Goal: Information Seeking & Learning: Understand process/instructions

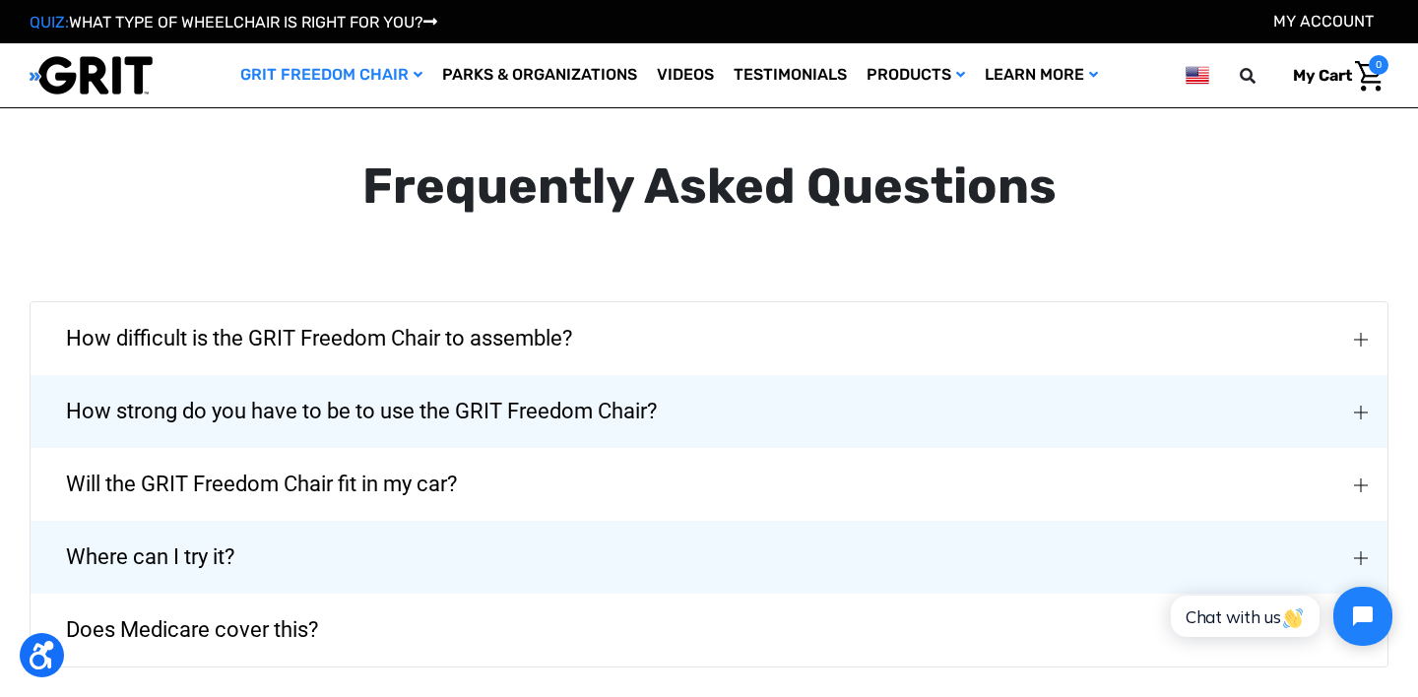
scroll to position [3011, 0]
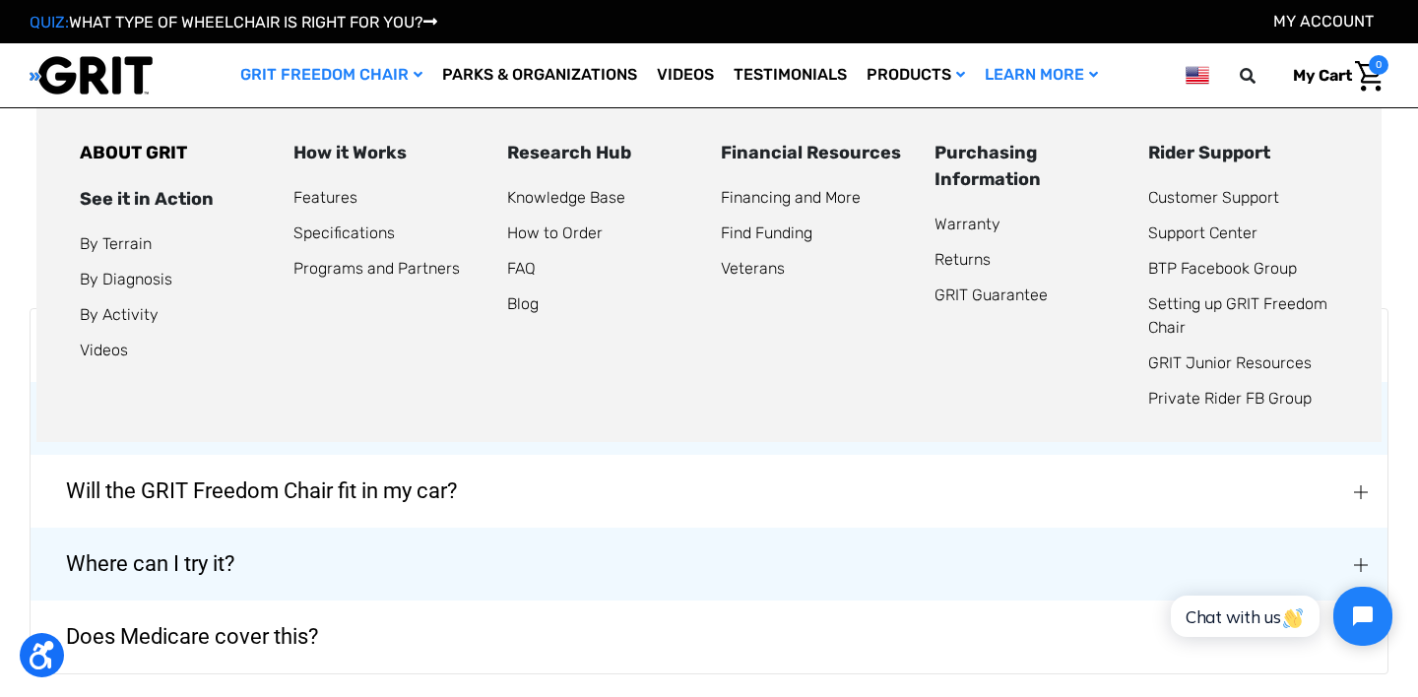
click at [348, 156] on div "How it Works" at bounding box center [388, 153] width 190 height 27
click at [154, 151] on link "ABOUT GRIT" at bounding box center [133, 153] width 107 height 22
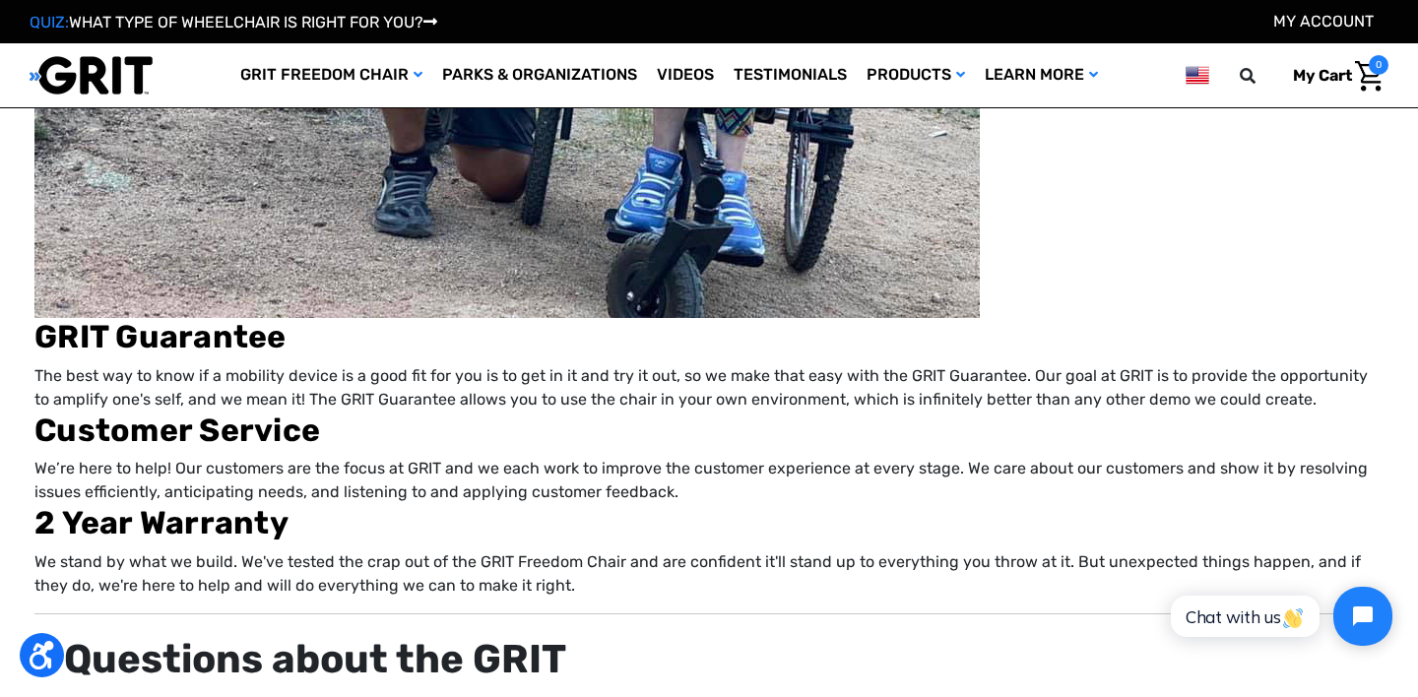
scroll to position [3948, 0]
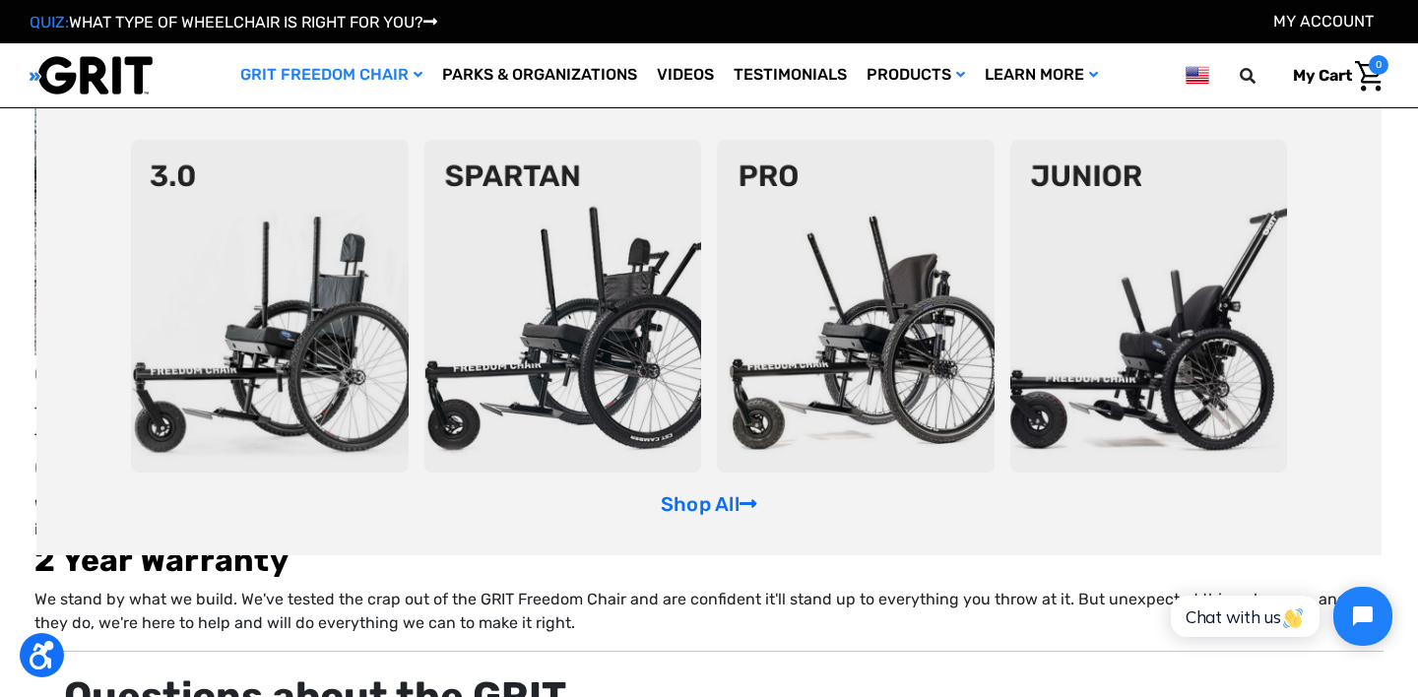
click at [374, 433] on img at bounding box center [270, 306] width 278 height 333
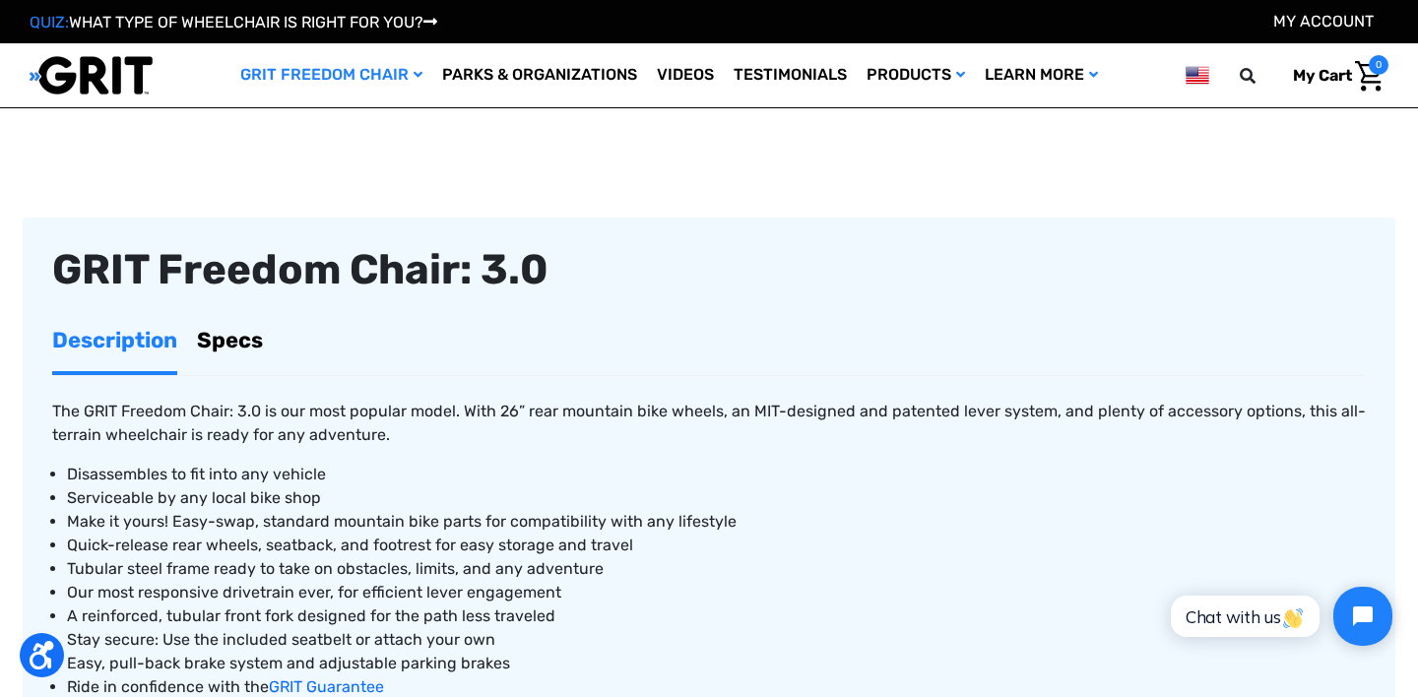
scroll to position [491, 0]
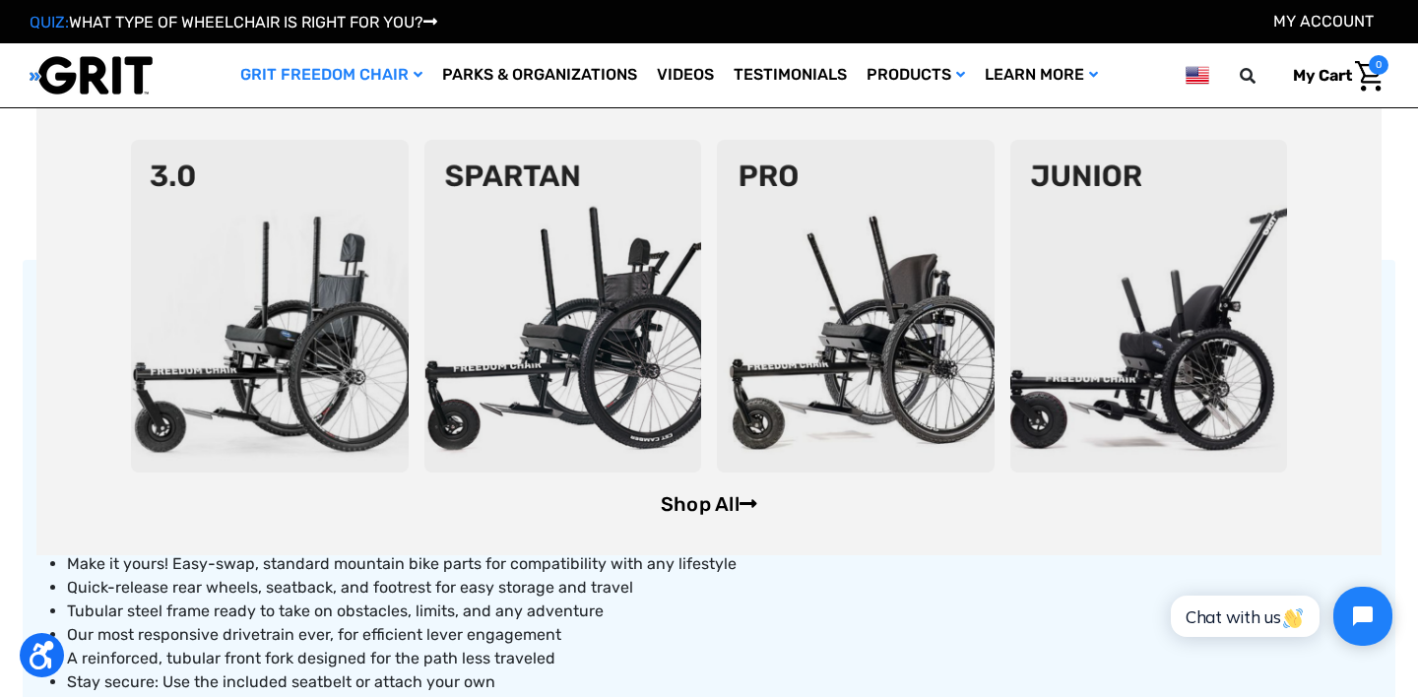
click at [732, 504] on link "Shop All" at bounding box center [709, 504] width 97 height 24
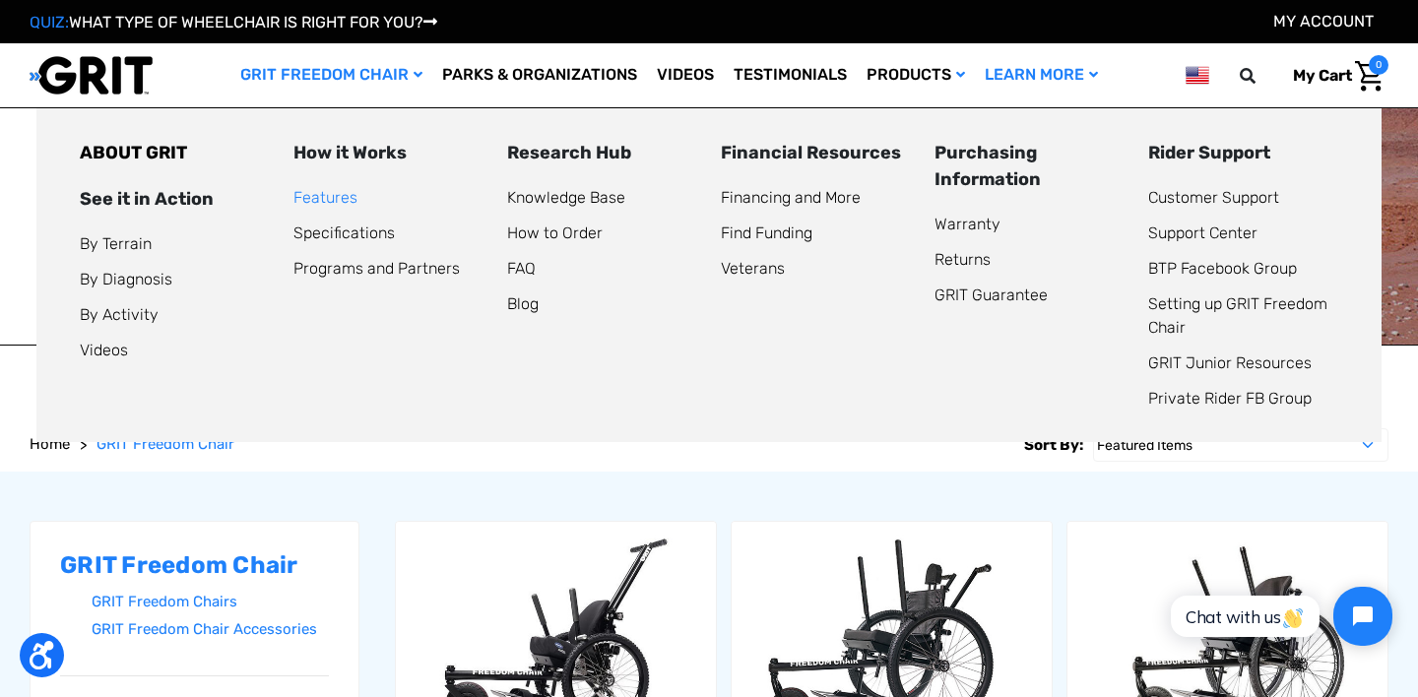
click at [315, 193] on link "Features" at bounding box center [325, 197] width 64 height 19
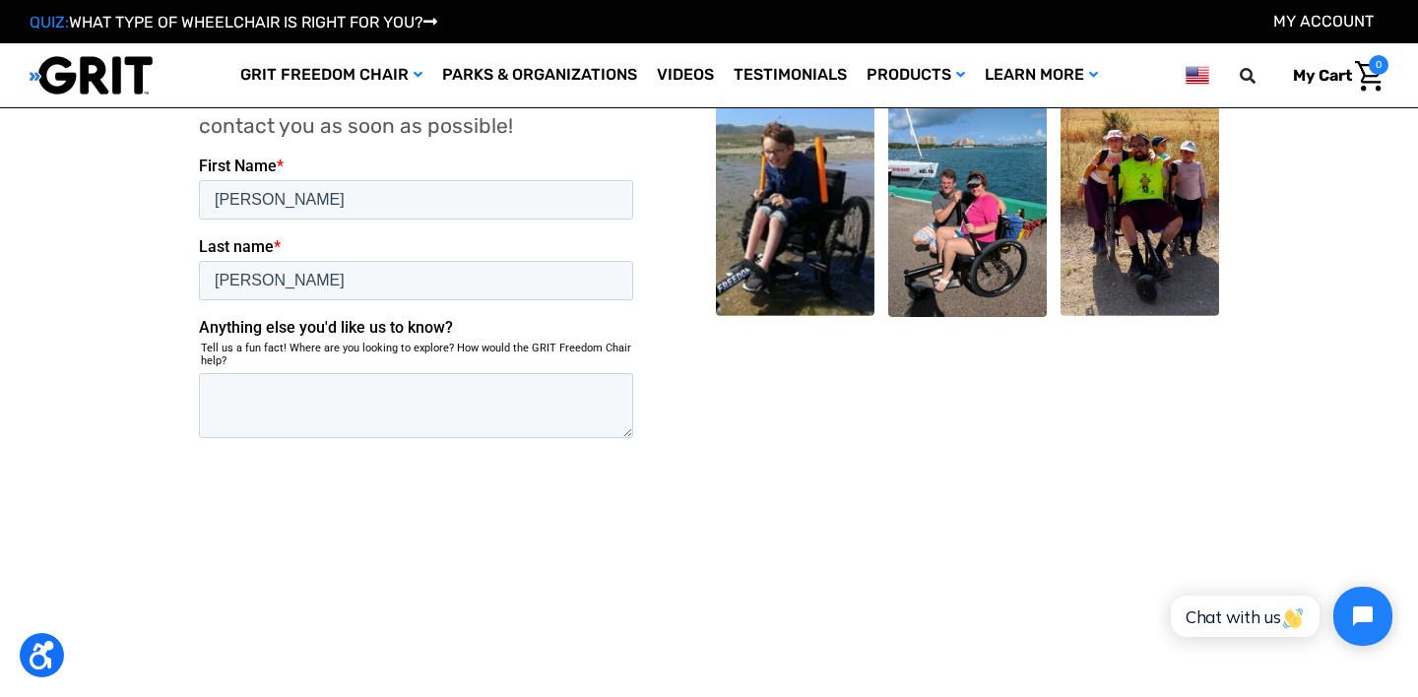
scroll to position [3909, 0]
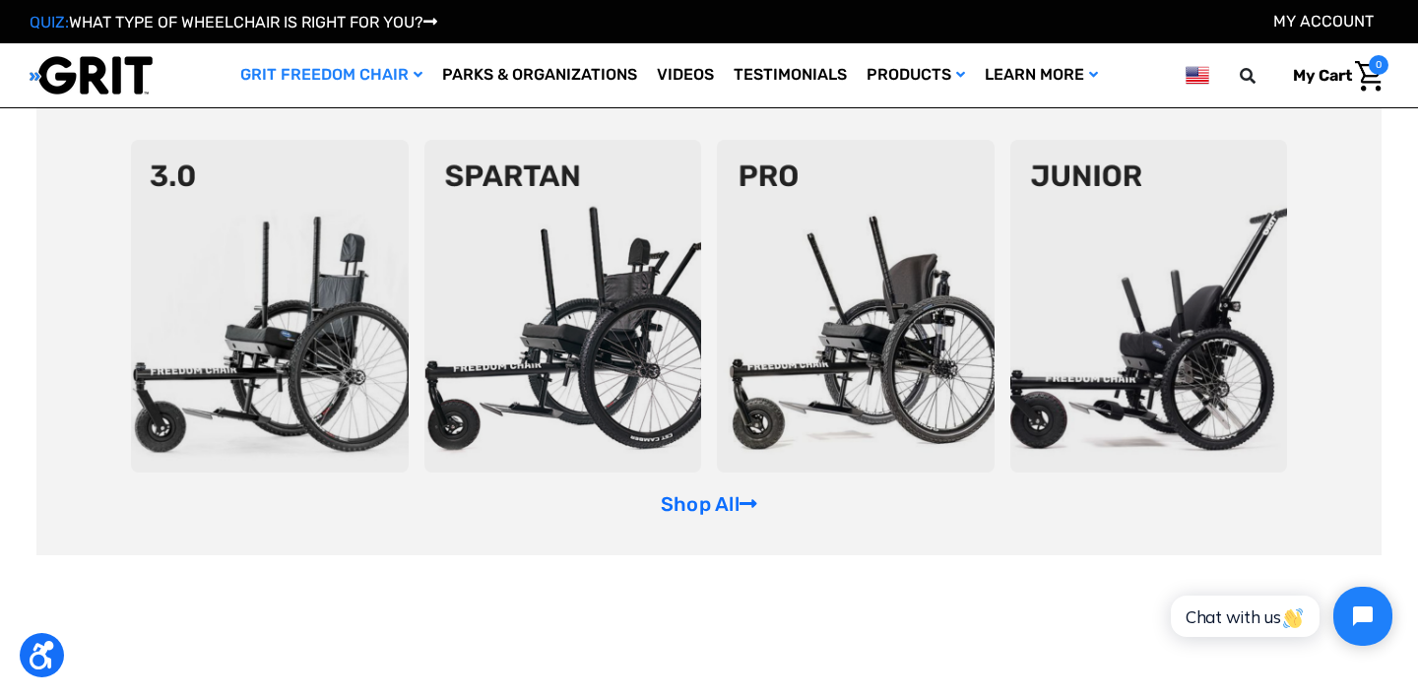
click at [300, 74] on link "GRIT Freedom Chair" at bounding box center [331, 75] width 202 height 64
click at [373, 72] on link "GRIT Freedom Chair" at bounding box center [331, 75] width 202 height 64
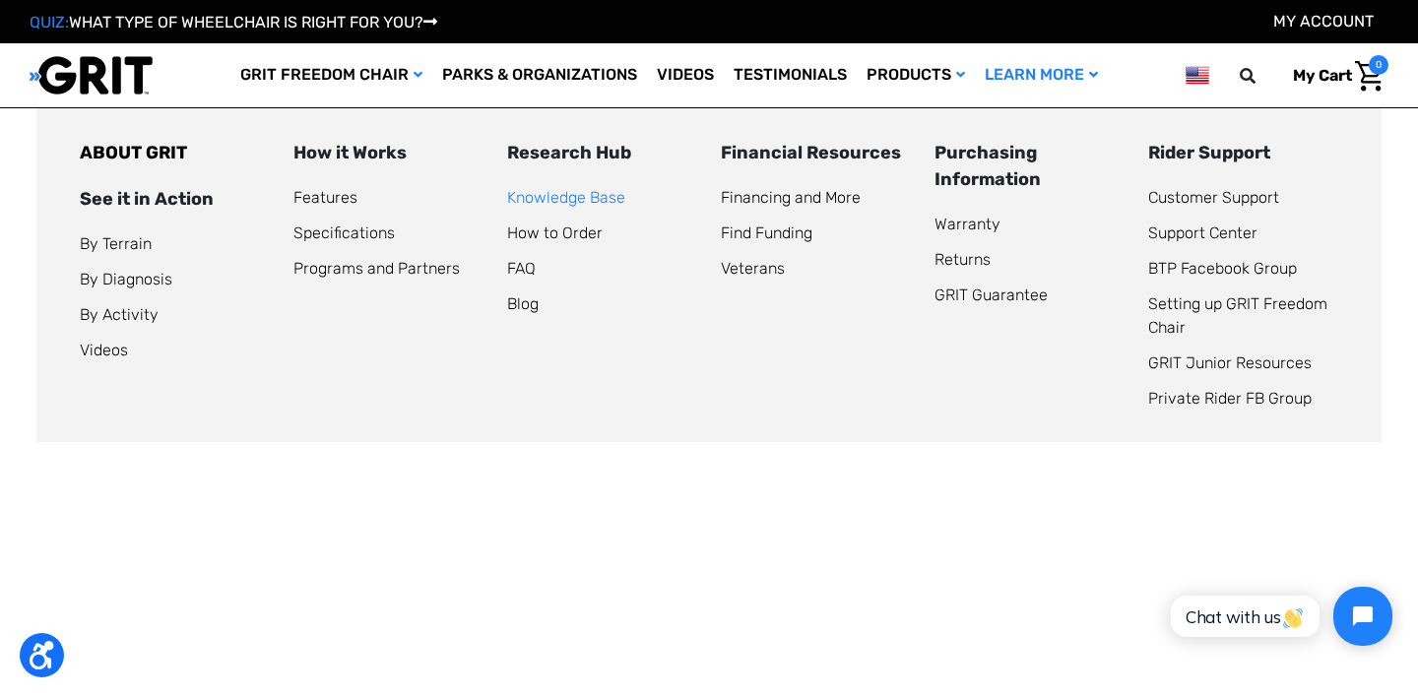
click at [580, 196] on link "Knowledge Base" at bounding box center [566, 197] width 118 height 19
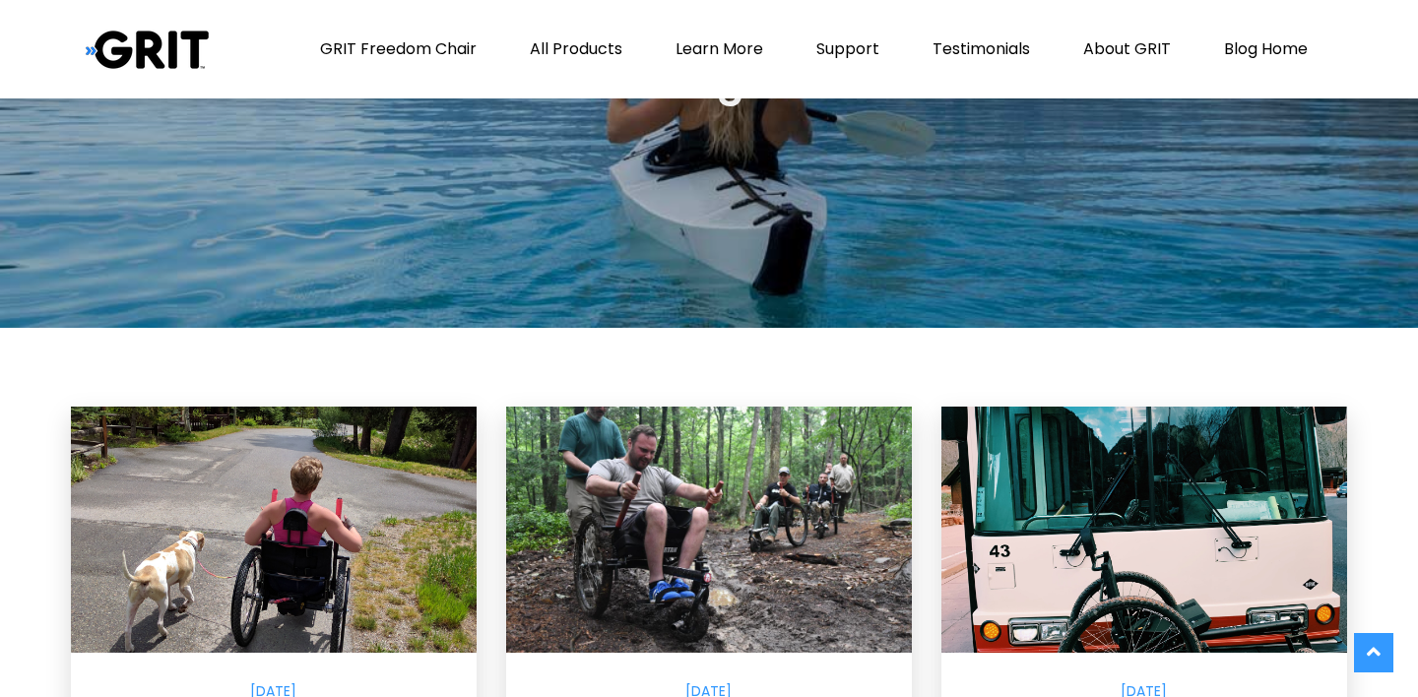
scroll to position [133, 0]
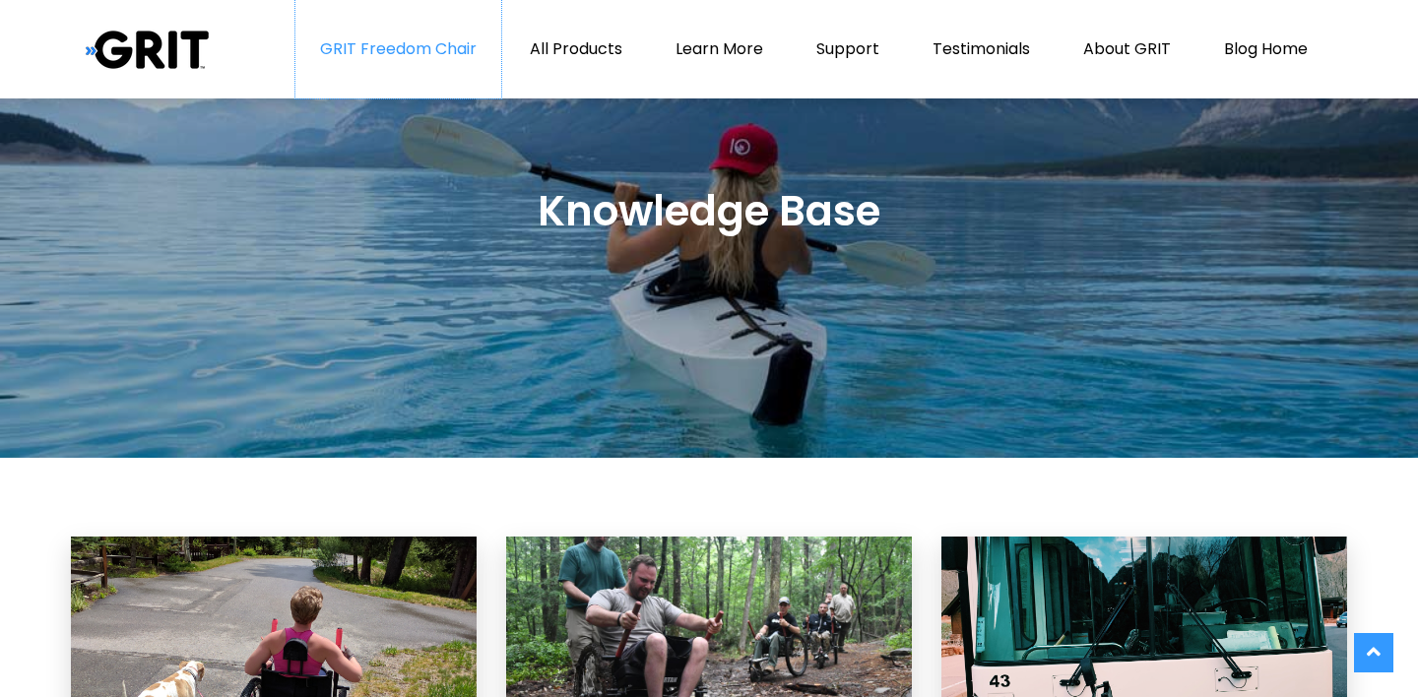
click at [442, 51] on link "GRIT Freedom Chair" at bounding box center [398, 49] width 206 height 98
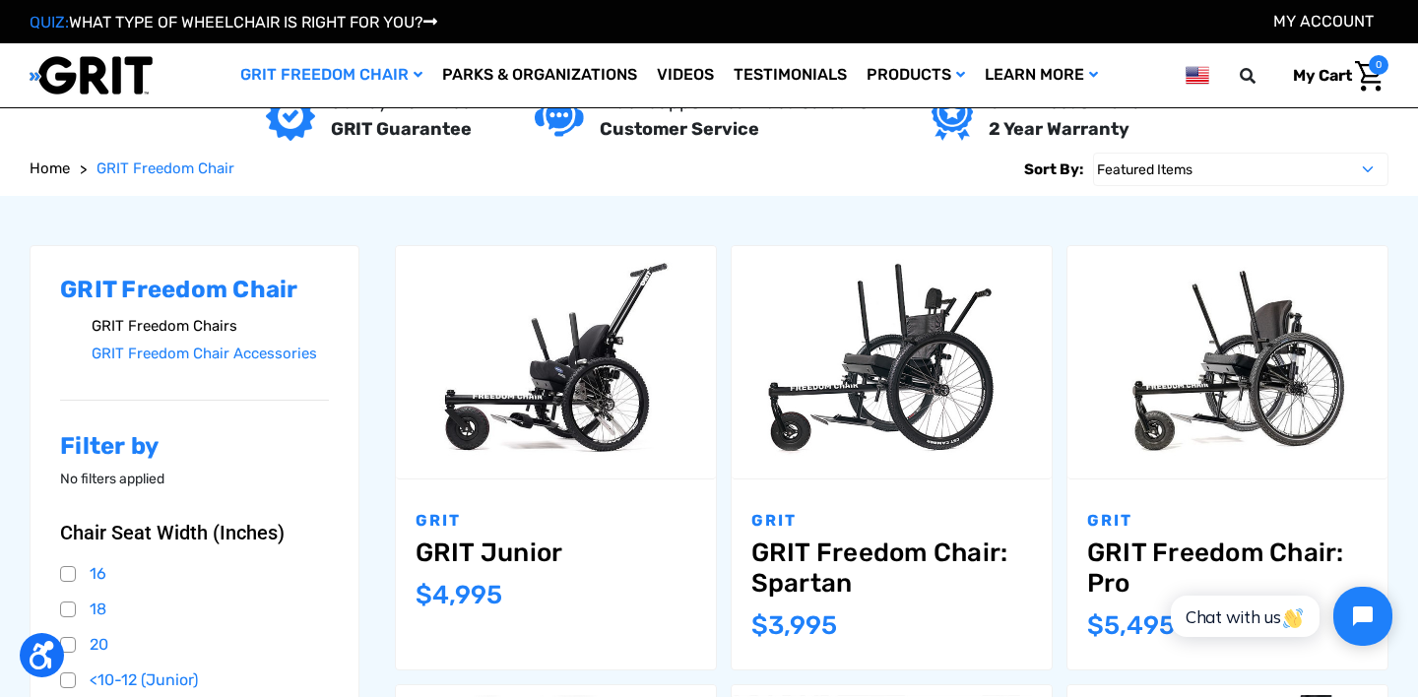
scroll to position [170, 0]
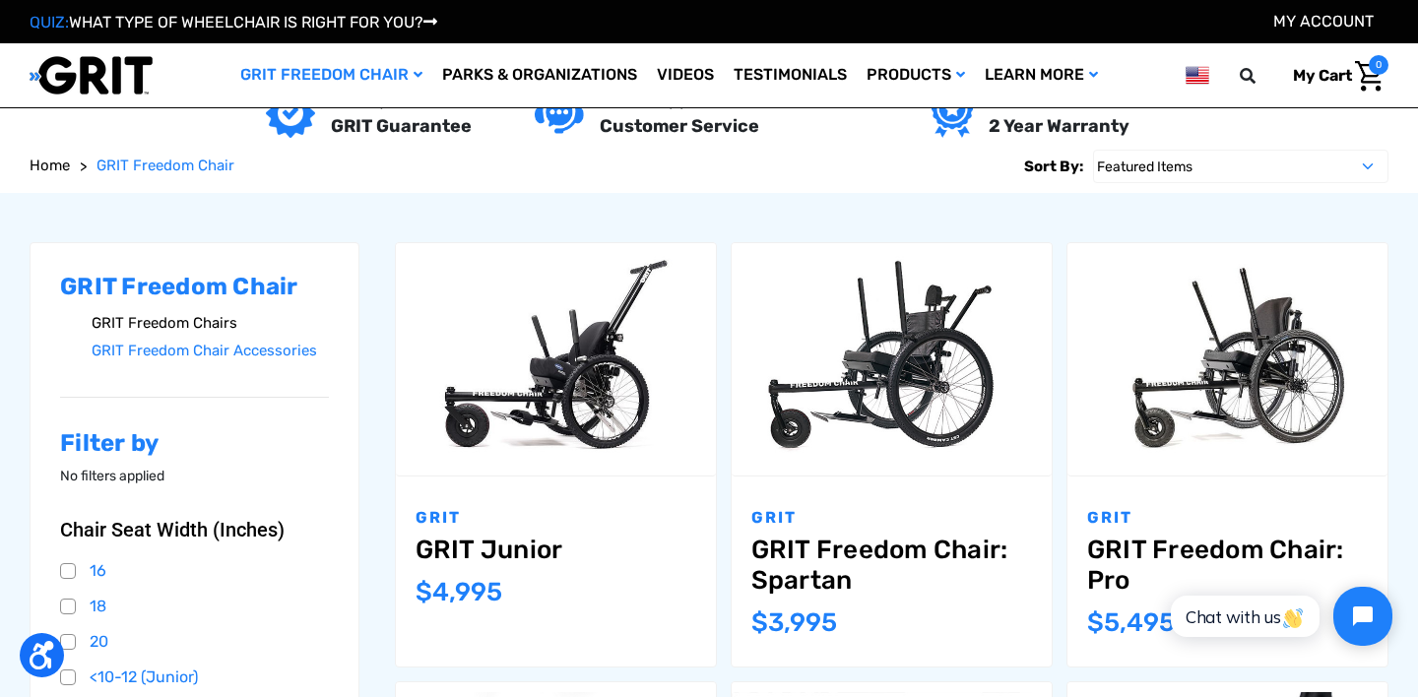
click at [180, 326] on link "GRIT Freedom Chairs" at bounding box center [210, 323] width 237 height 29
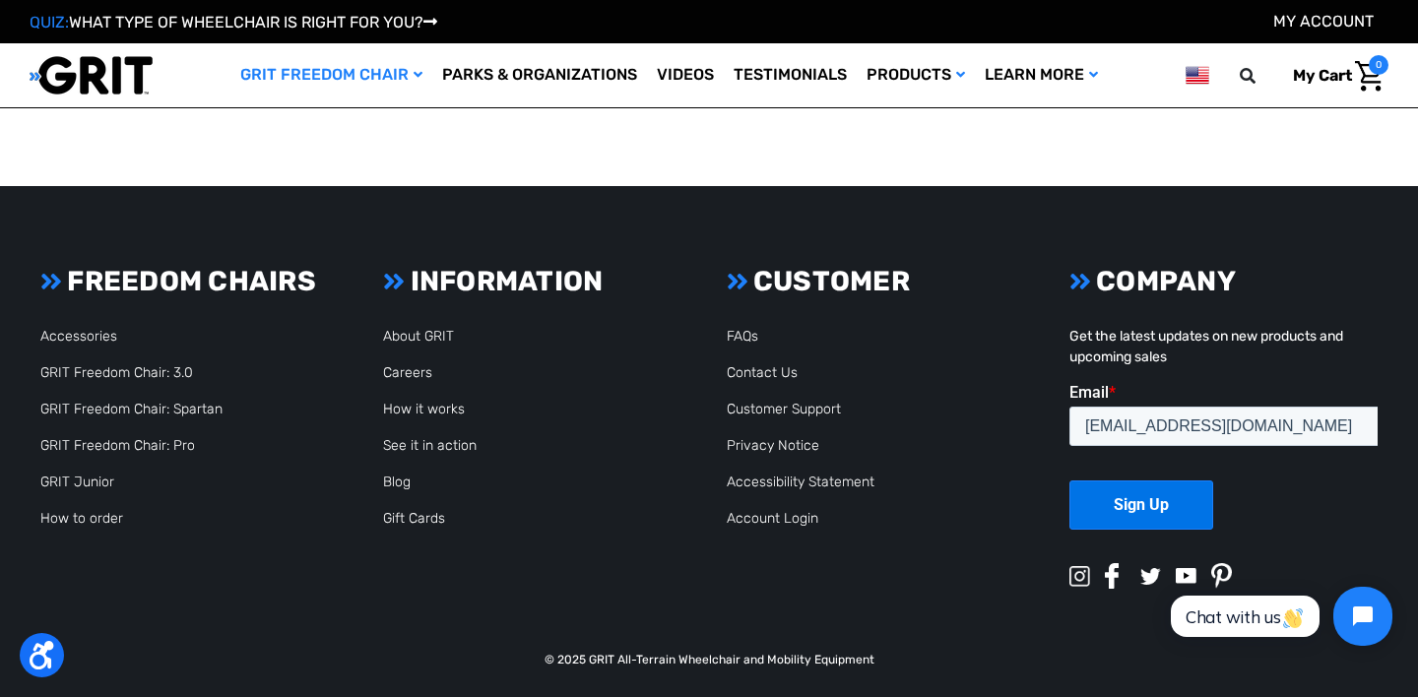
scroll to position [2926, 0]
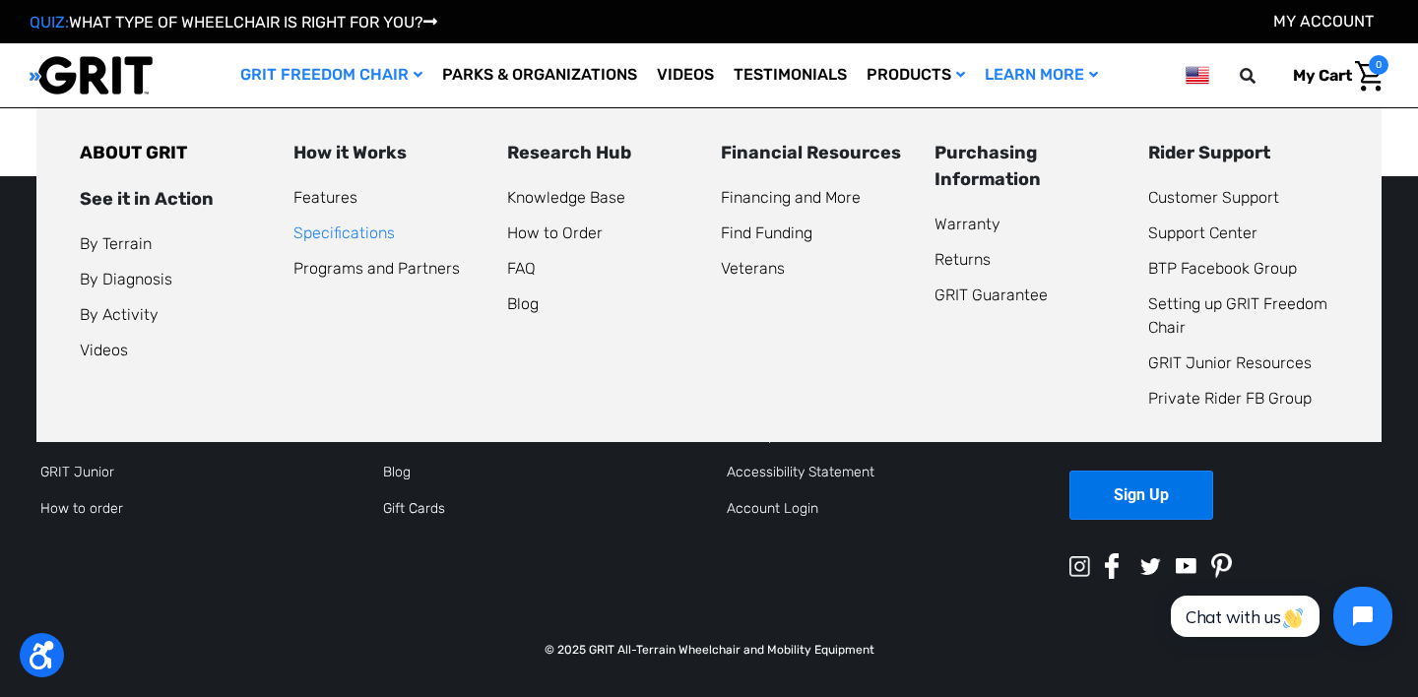
click at [365, 230] on link "Specifications" at bounding box center [343, 233] width 101 height 19
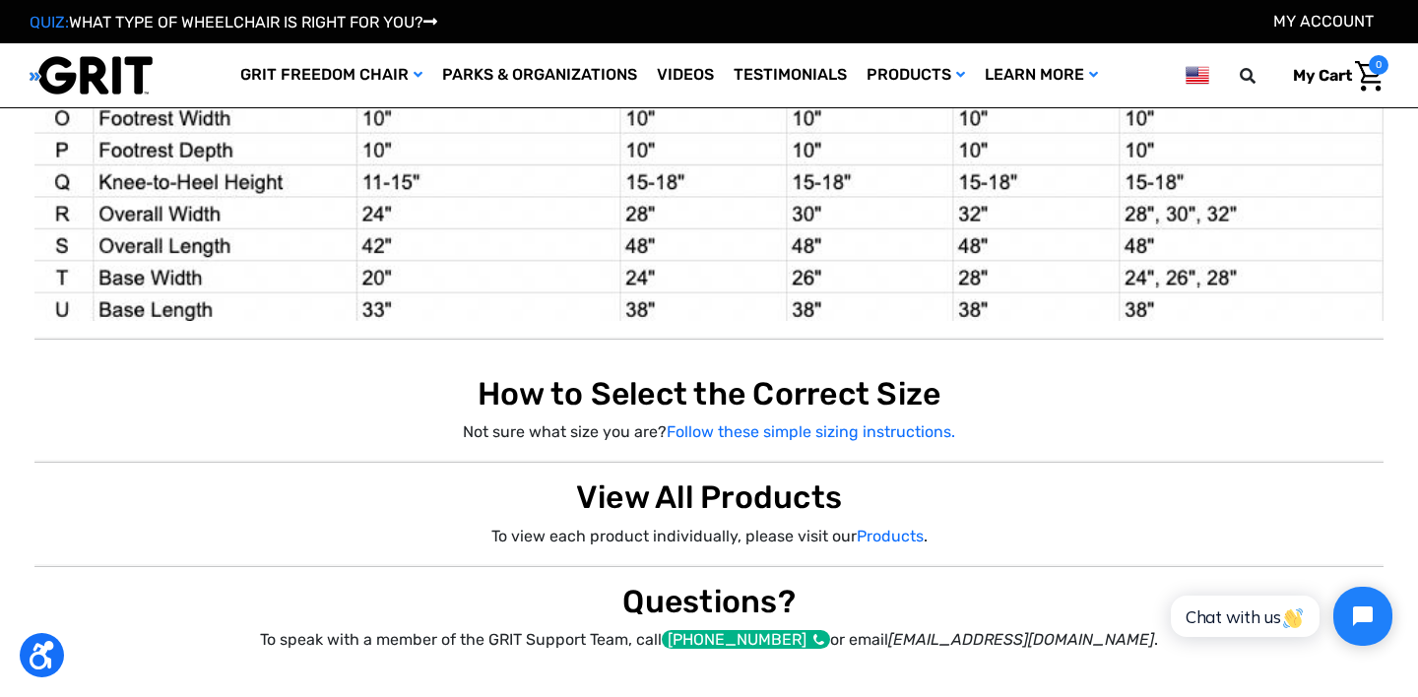
scroll to position [2278, 0]
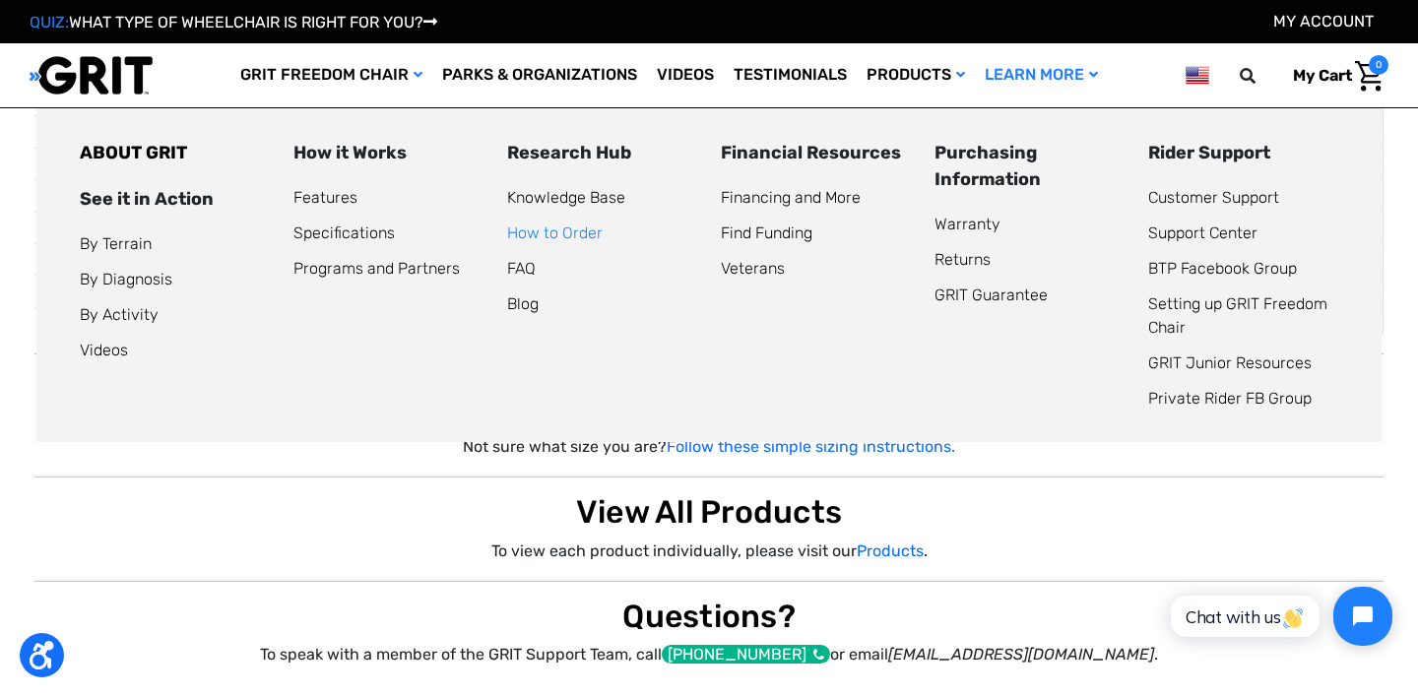
click at [556, 236] on link "How to Order" at bounding box center [555, 233] width 96 height 19
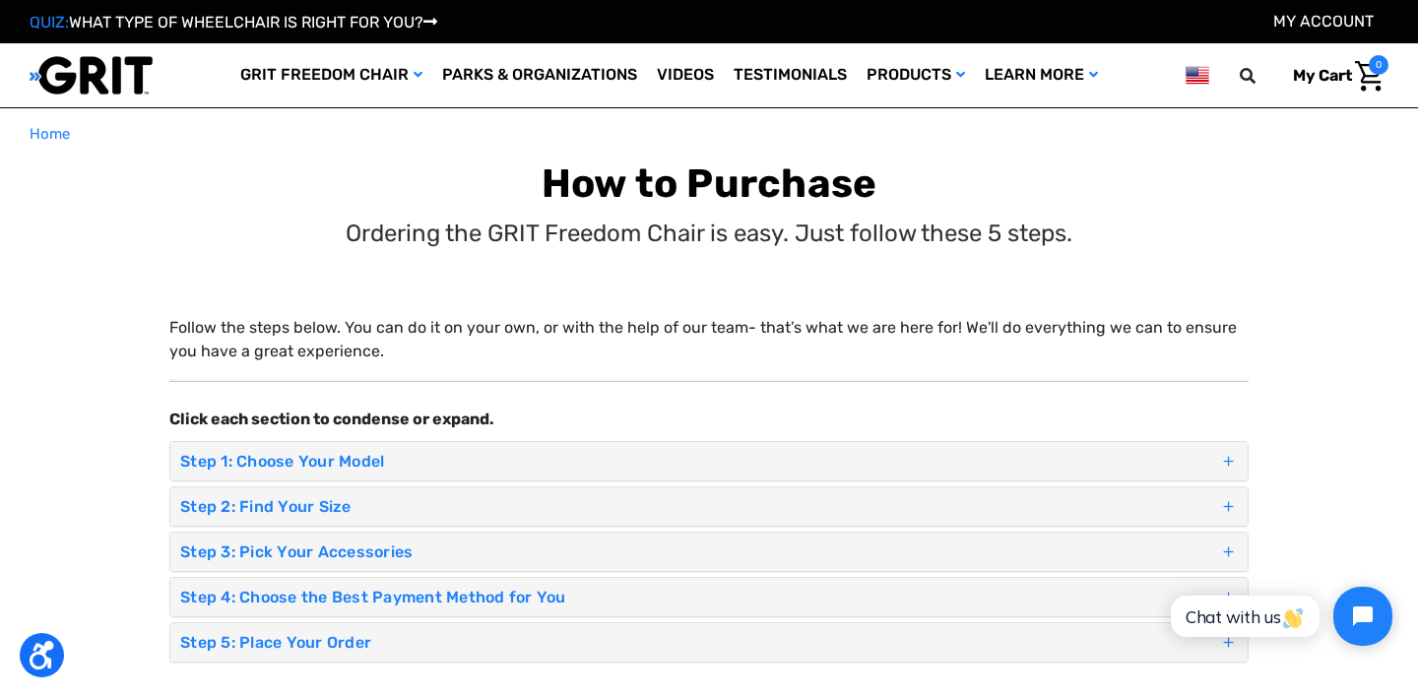
click at [354, 465] on h4 "Step 1: Choose Your Model" at bounding box center [699, 461] width 1039 height 19
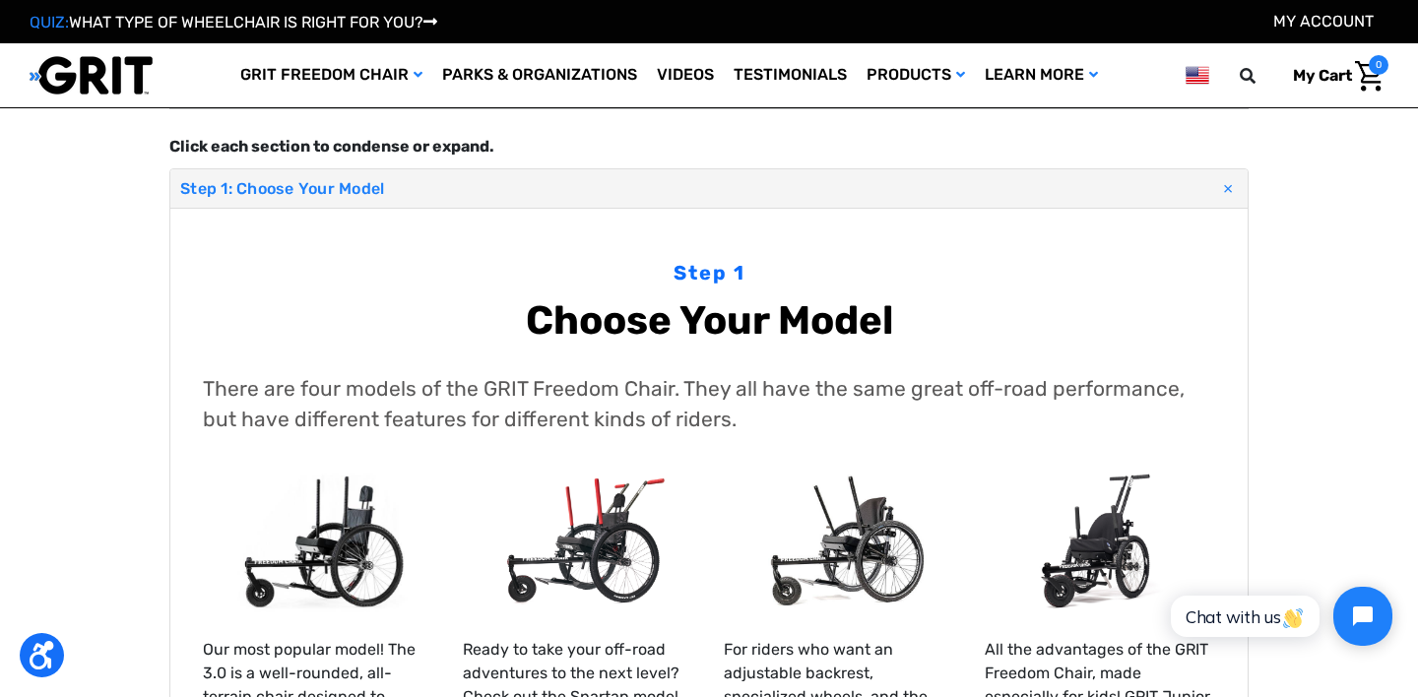
scroll to position [244, 0]
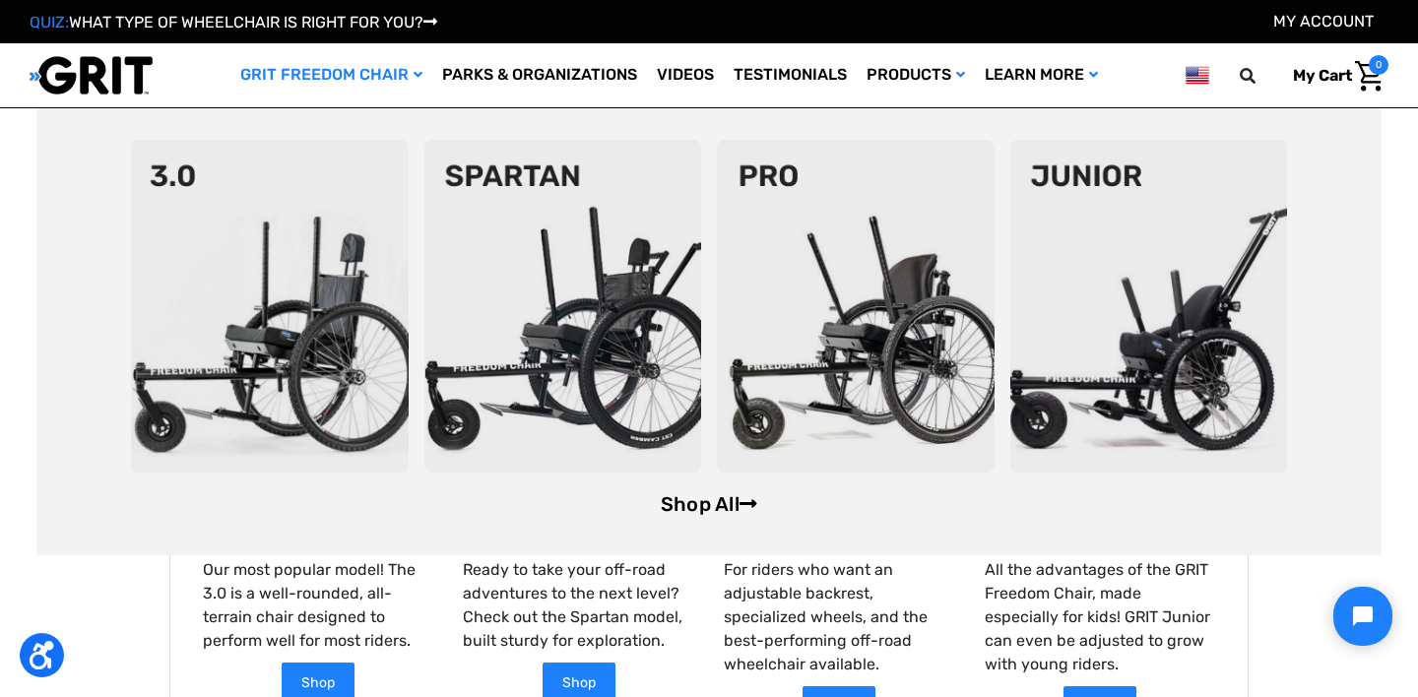
click at [718, 510] on link "Shop All" at bounding box center [709, 504] width 97 height 24
